Goal: Information Seeking & Learning: Find specific page/section

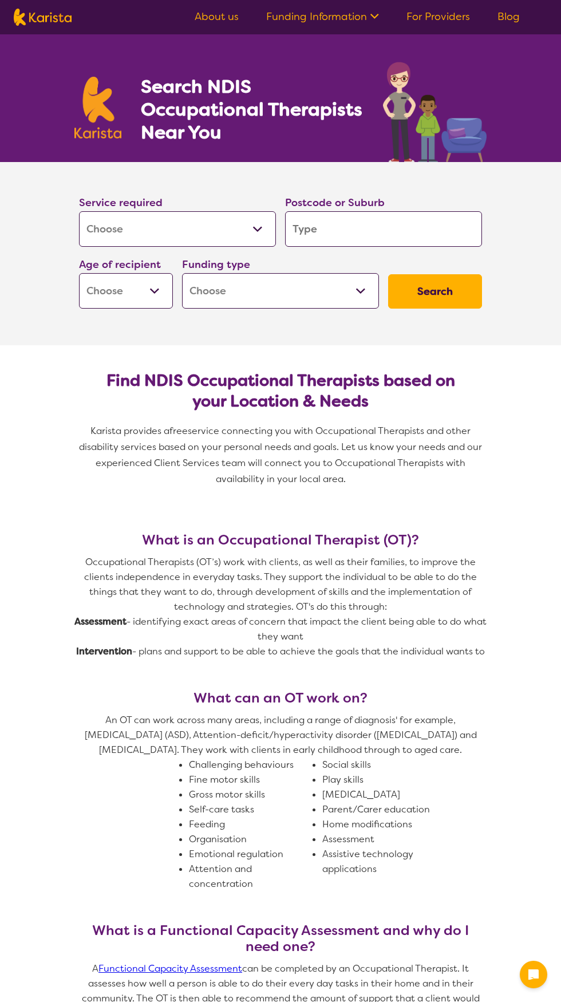
select select "[MEDICAL_DATA]"
click at [374, 232] on input "search" at bounding box center [383, 229] width 197 height 36
click at [383, 222] on input "search" at bounding box center [383, 229] width 197 height 36
type input "4720"
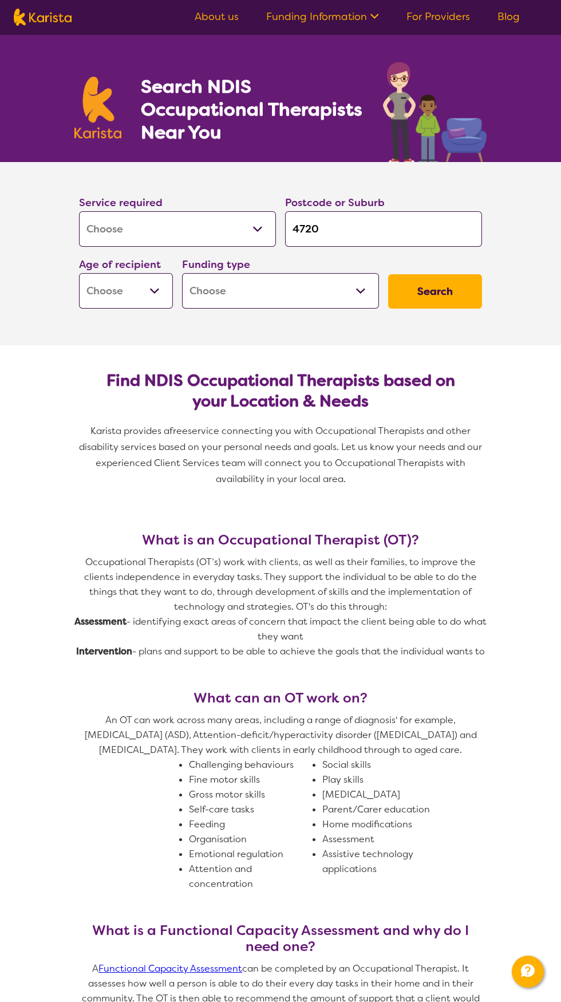
type input "4720"
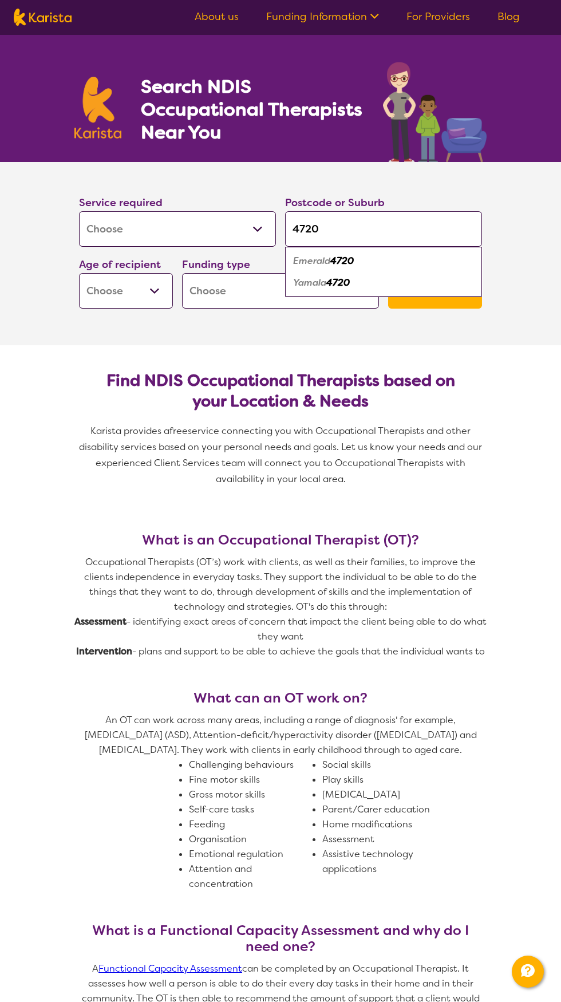
click at [364, 257] on div "Emerald 4720" at bounding box center [384, 261] width 186 height 22
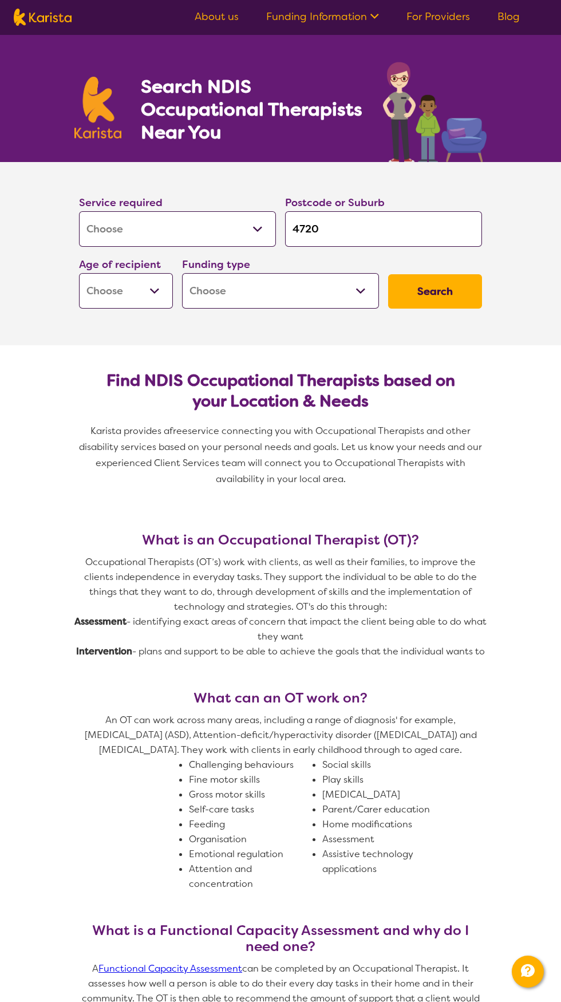
click at [433, 295] on button "Search" at bounding box center [435, 291] width 94 height 34
click at [156, 304] on select "Early Childhood - 0 to 9 Child - 10 to 11 Adolescent - 12 to 17 Adult - 18 to 6…" at bounding box center [126, 291] width 94 height 36
select select "EC"
click at [79, 273] on select "Early Childhood - 0 to 9 Child - 10 to 11 Adolescent - 12 to 17 Adult - 18 to 6…" at bounding box center [126, 291] width 94 height 36
select select "EC"
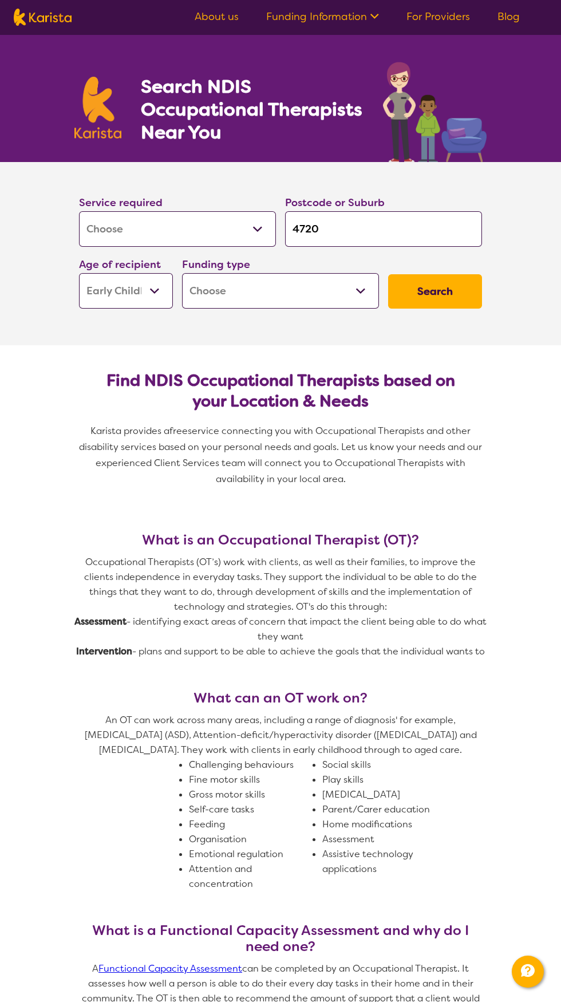
click at [330, 299] on select "Home Care Package (HCP) National Disability Insurance Scheme (NDIS) I don't know" at bounding box center [280, 291] width 197 height 36
select select "NDIS"
click at [182, 273] on select "Home Care Package (HCP) National Disability Insurance Scheme (NDIS) I don't know" at bounding box center [280, 291] width 197 height 36
select select "NDIS"
click at [454, 296] on button "Search" at bounding box center [435, 291] width 94 height 34
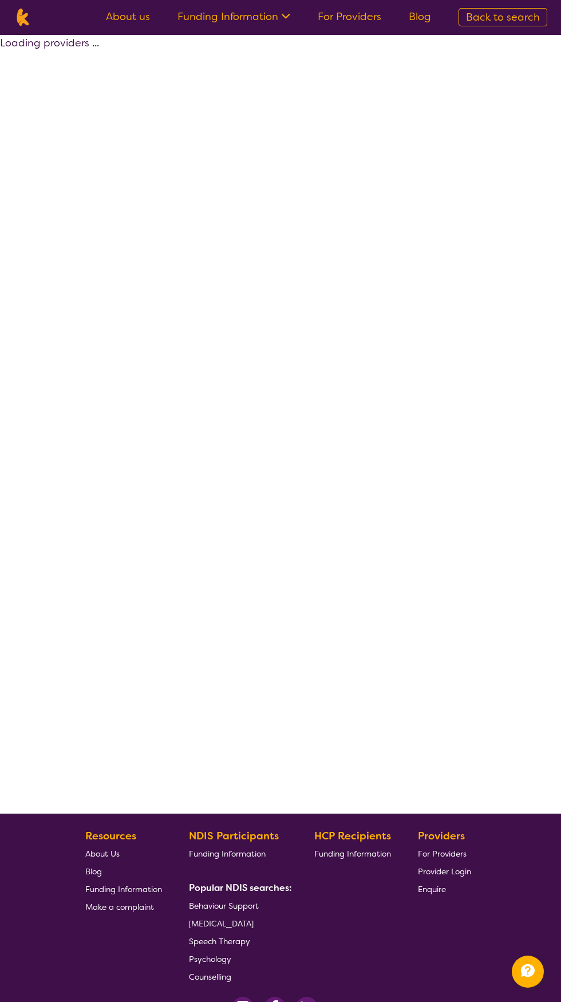
select select "by_score"
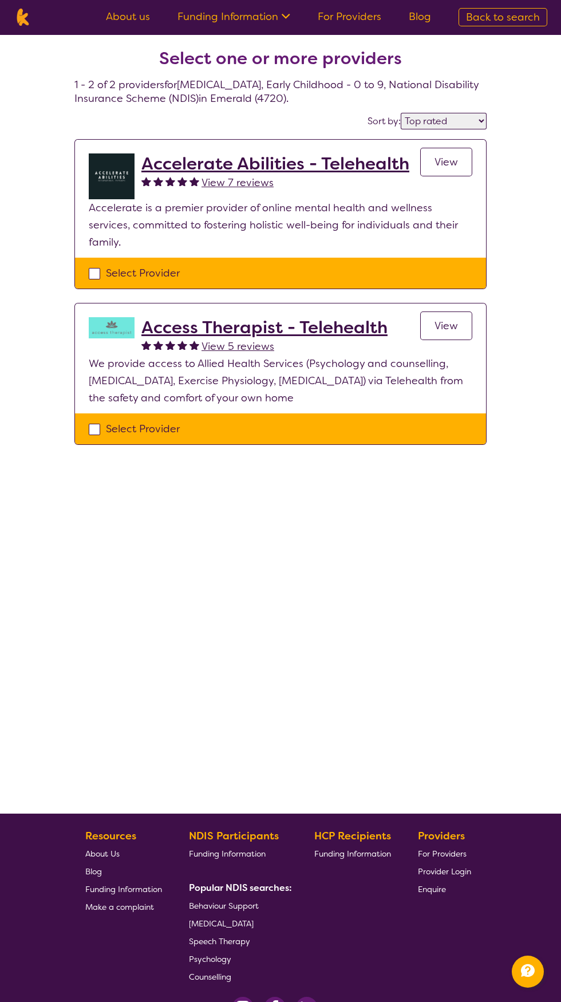
select select "[MEDICAL_DATA]"
select select "EC"
select select "NDIS"
select select "[MEDICAL_DATA]"
select select "EC"
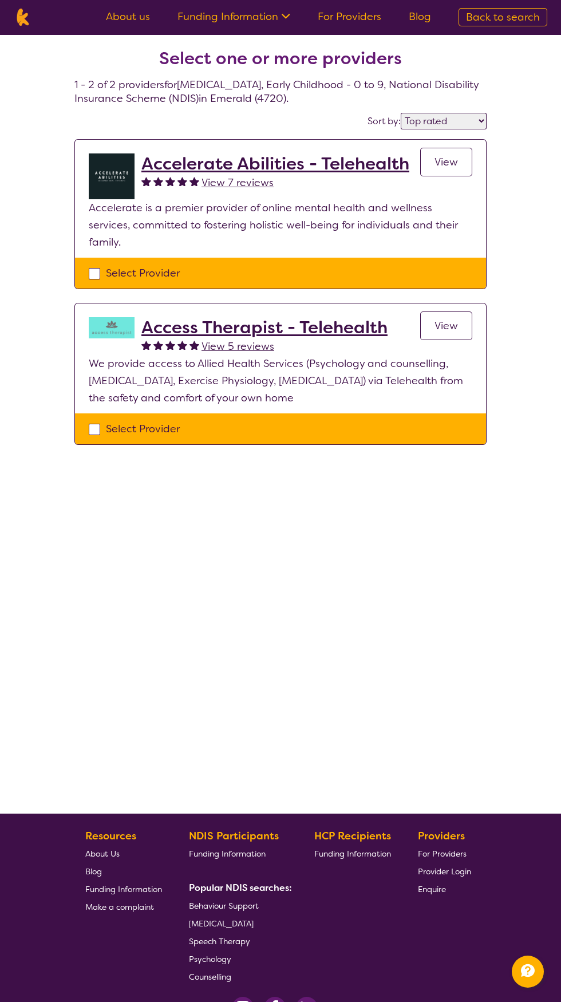
select select "NDIS"
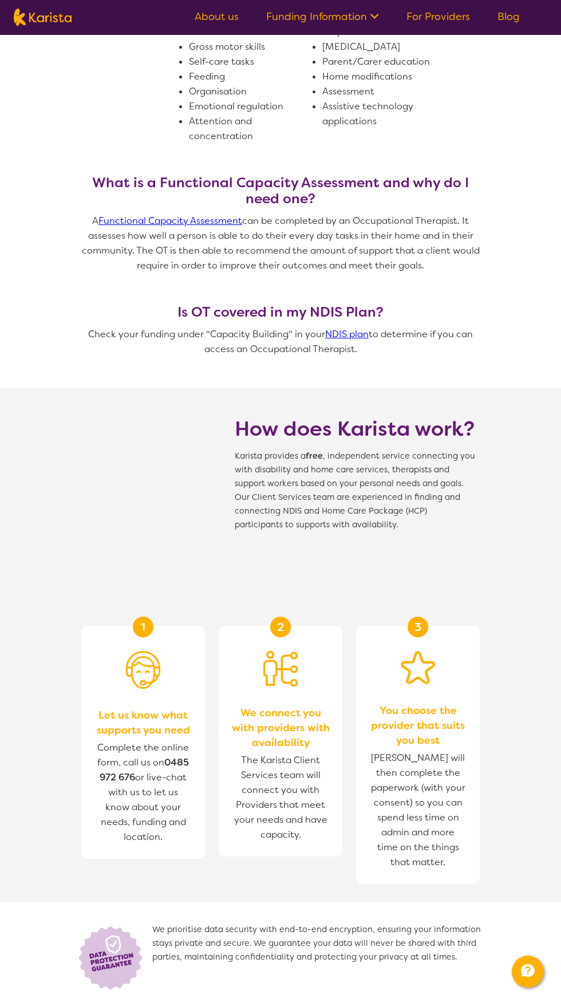
scroll to position [1426, 0]
